Goal: Entertainment & Leisure: Consume media (video, audio)

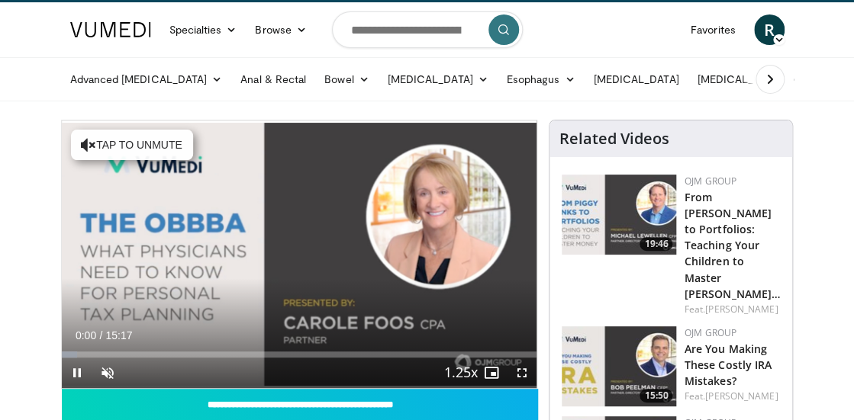
scroll to position [37, 0]
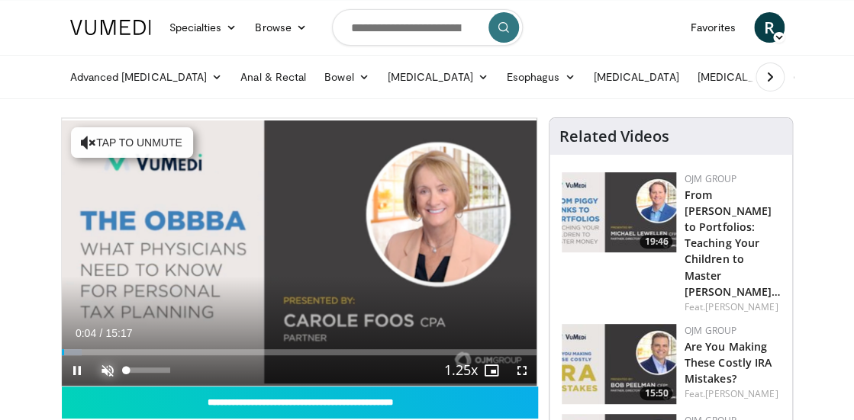
click at [108, 369] on span "Video Player" at bounding box center [107, 370] width 31 height 31
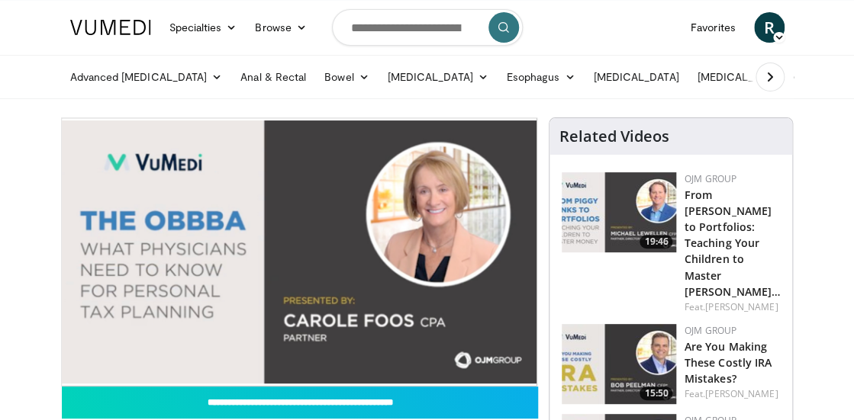
click at [79, 348] on div "10 seconds Tap to unmute" at bounding box center [299, 252] width 475 height 268
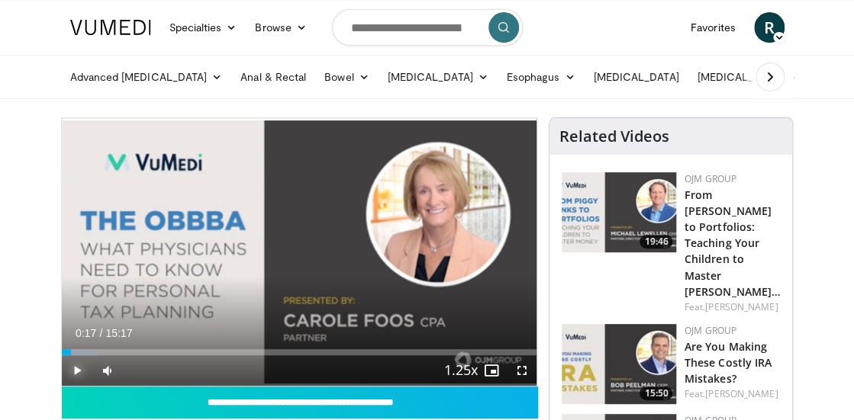
click at [75, 368] on span "Video Player" at bounding box center [77, 370] width 31 height 31
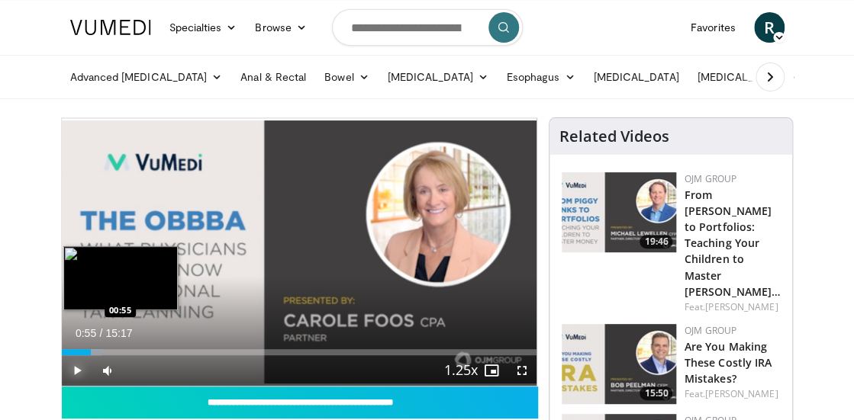
click at [90, 351] on div "Progress Bar" at bounding box center [82, 352] width 41 height 6
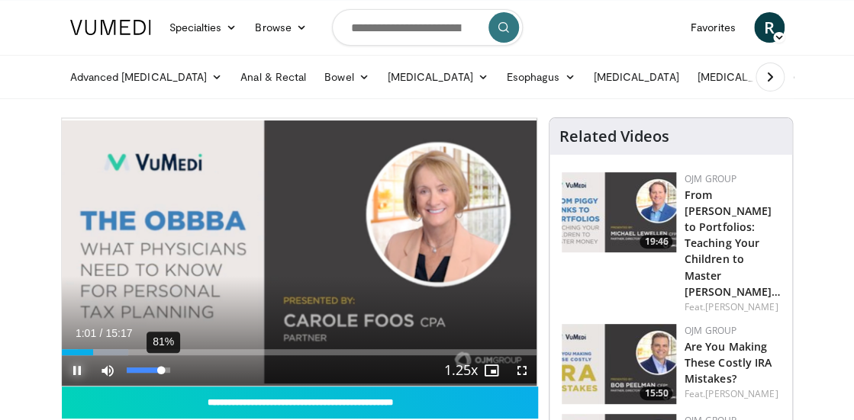
click at [161, 368] on div "81%" at bounding box center [148, 370] width 43 height 5
